Goal: Task Accomplishment & Management: Manage account settings

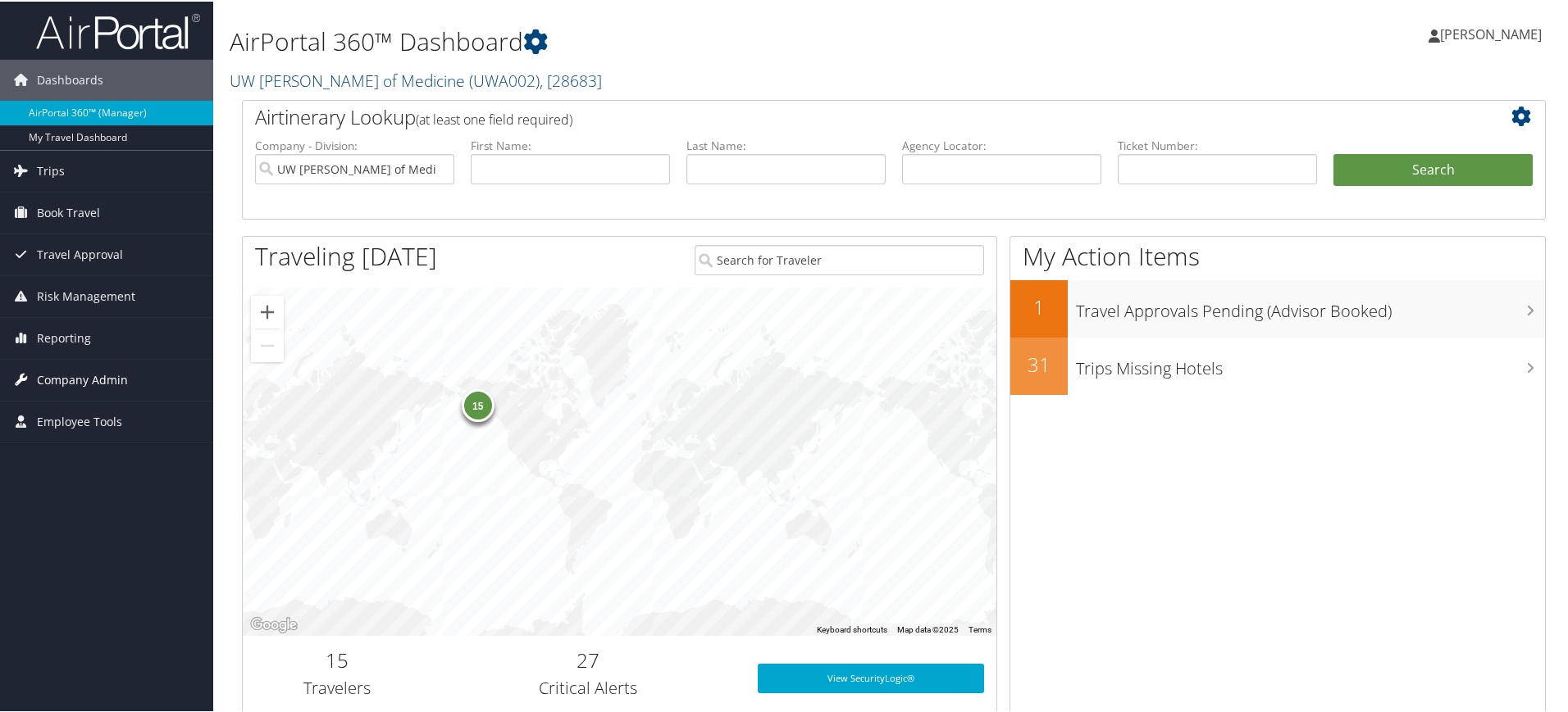
click at [74, 371] on span "Company Admin" at bounding box center [82, 378] width 91 height 41
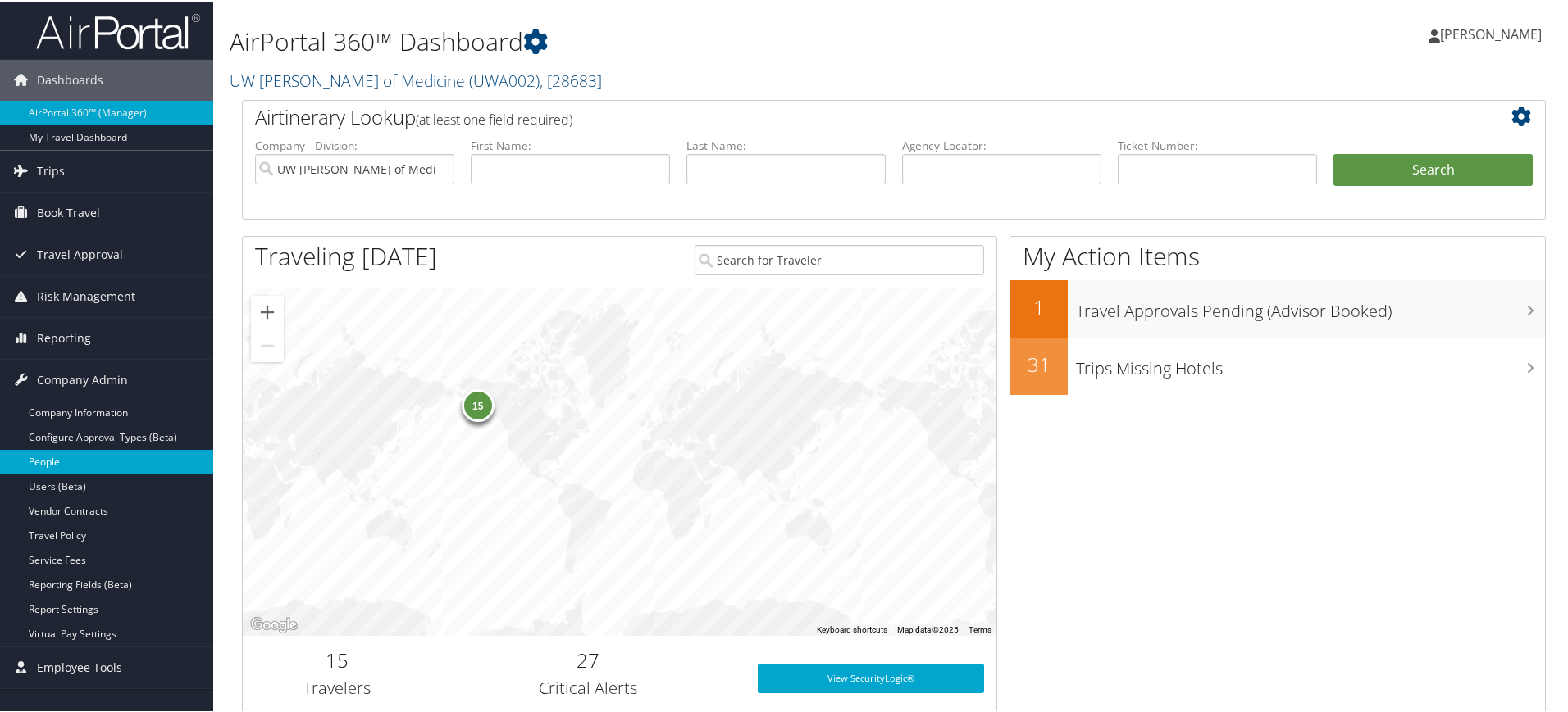
click at [54, 458] on link "People" at bounding box center [106, 461] width 213 height 25
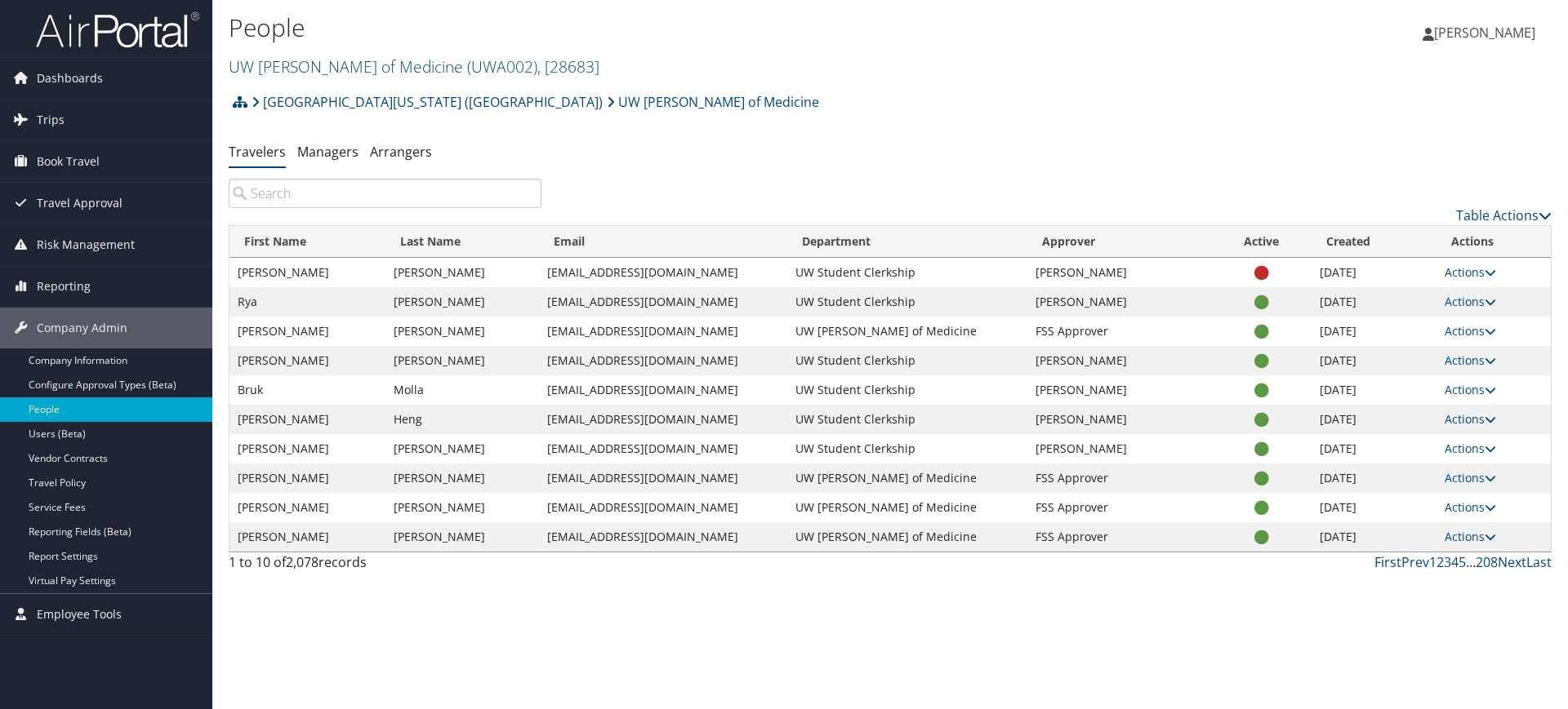
click at [288, 196] on input "search" at bounding box center [385, 193] width 313 height 30
drag, startPoint x: 697, startPoint y: 328, endPoint x: 551, endPoint y: 331, distance: 146.0
click at [551, 331] on td "[EMAIL_ADDRESS][DOMAIN_NAME]" at bounding box center [662, 331] width 248 height 30
copy td "[EMAIL_ADDRESS][DOMAIN_NAME]"
click at [61, 168] on span "Book Travel" at bounding box center [69, 161] width 63 height 41
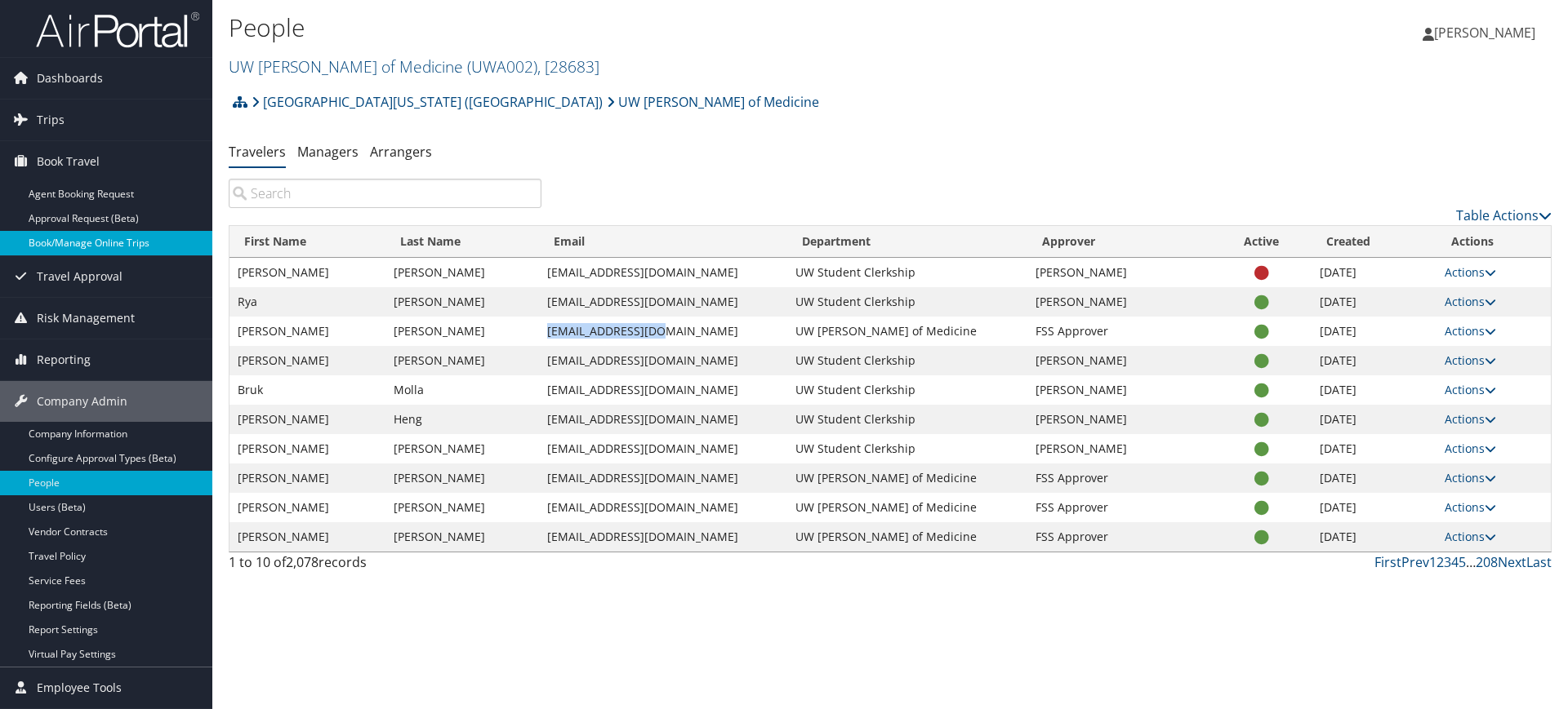
click at [87, 241] on link "Book/Manage Online Trips" at bounding box center [106, 243] width 213 height 25
click at [527, 334] on td "[PERSON_NAME]" at bounding box center [461, 331] width 153 height 30
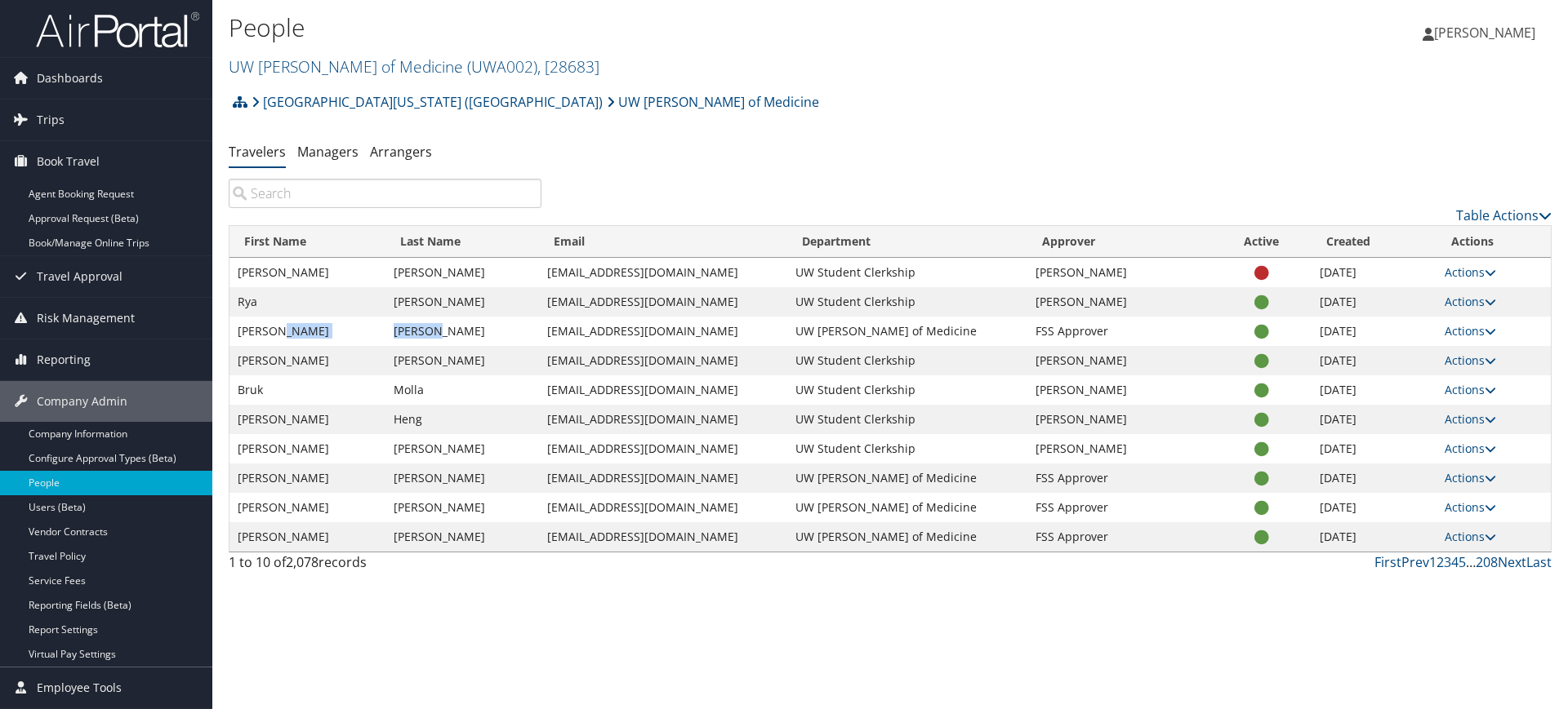
drag, startPoint x: 491, startPoint y: 334, endPoint x: 378, endPoint y: 334, distance: 113.0
click at [378, 334] on tr "[PERSON_NAME] [EMAIL_ADDRESS][DOMAIN_NAME] UW [PERSON_NAME] of Medicine FSS App…" at bounding box center [890, 331] width 1321 height 30
copy tr "[PERSON_NAME]"
click at [697, 294] on td "ryawb@uw.edu" at bounding box center [662, 302] width 248 height 30
